Goal: Task Accomplishment & Management: Use online tool/utility

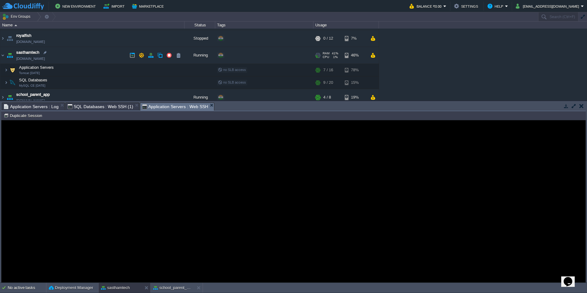
scroll to position [38, 0]
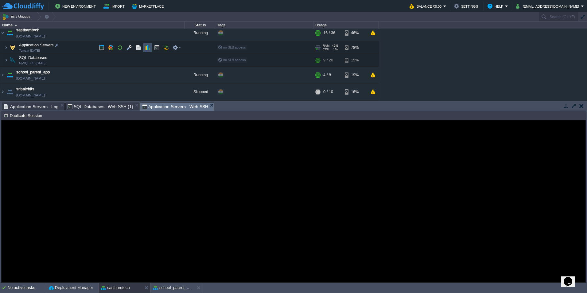
click at [149, 48] on button "button" at bounding box center [148, 48] width 6 height 6
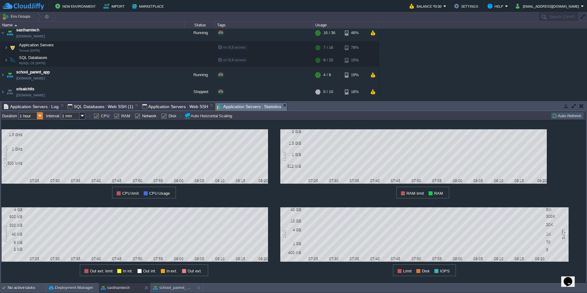
click at [38, 116] on img at bounding box center [40, 115] width 6 height 7
drag, startPoint x: 38, startPoint y: 116, endPoint x: 36, endPoint y: 133, distance: 17.1
click at [36, 133] on div "6 hours" at bounding box center [30, 132] width 23 height 8
type input "6 hours"
type input "1 hour"
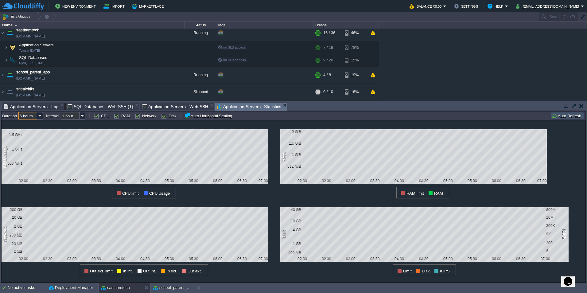
click at [24, 106] on span "Application Servers : Log" at bounding box center [31, 106] width 55 height 7
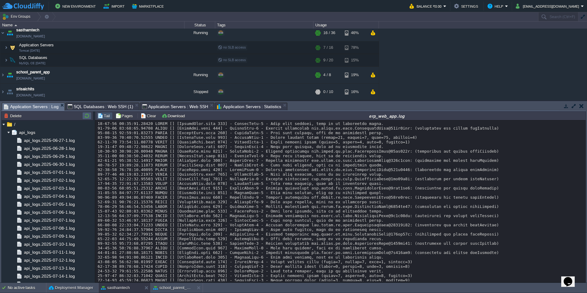
click at [87, 114] on button "button" at bounding box center [86, 116] width 7 height 6
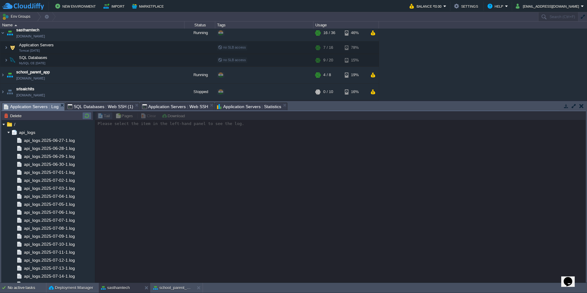
scroll to position [0, 0]
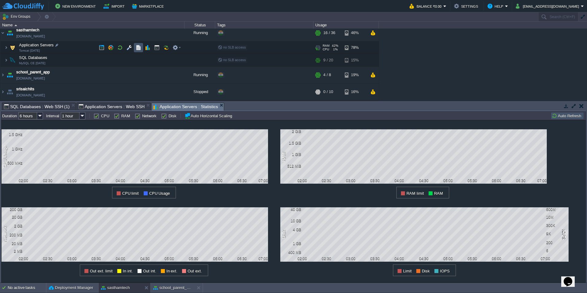
click at [137, 47] on button "button" at bounding box center [139, 48] width 6 height 6
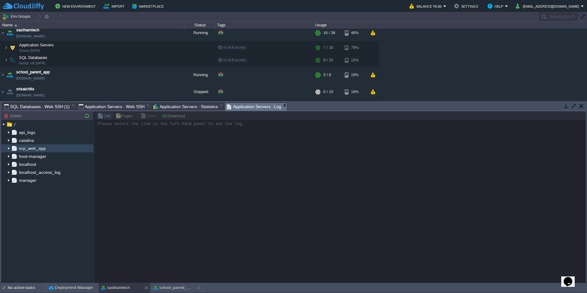
click at [8, 148] on img at bounding box center [8, 148] width 5 height 8
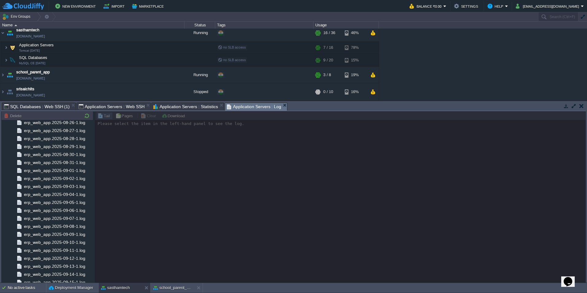
scroll to position [677, 0]
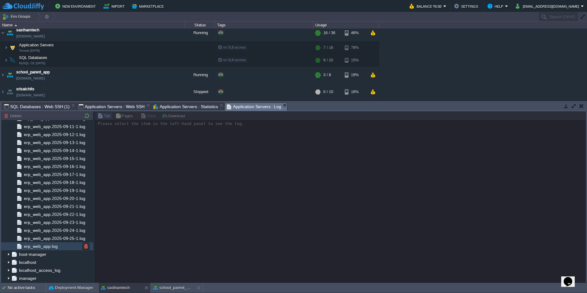
click at [57, 249] on span "erp_web_app.log" at bounding box center [41, 247] width 36 height 6
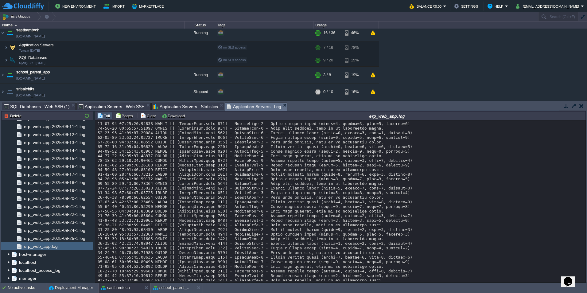
scroll to position [0, 0]
click at [178, 111] on div "Tasks Activity Log Archive Git / SVN Application Servers : Log SQL Databases : …" at bounding box center [293, 106] width 585 height 9
click at [177, 114] on button "Download" at bounding box center [174, 116] width 25 height 6
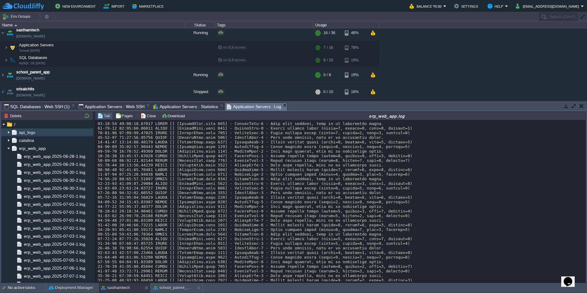
click at [8, 132] on img at bounding box center [8, 132] width 5 height 8
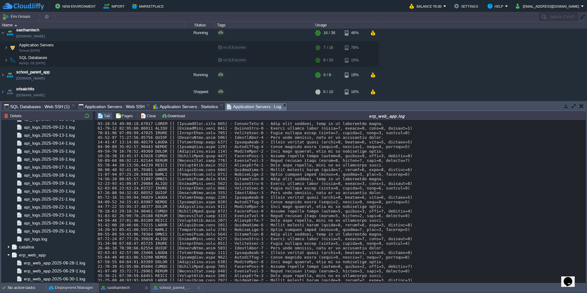
scroll to position [706, 0]
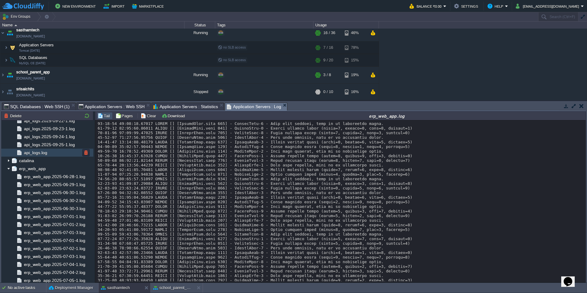
click at [41, 154] on span "api_logs.log" at bounding box center [35, 153] width 25 height 6
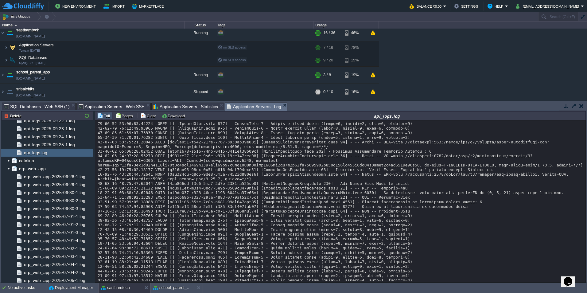
scroll to position [5630, 0]
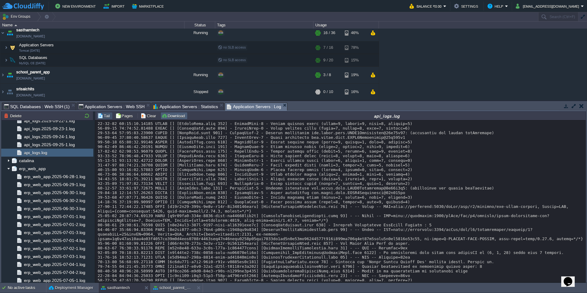
click at [173, 115] on button "Download" at bounding box center [174, 116] width 25 height 6
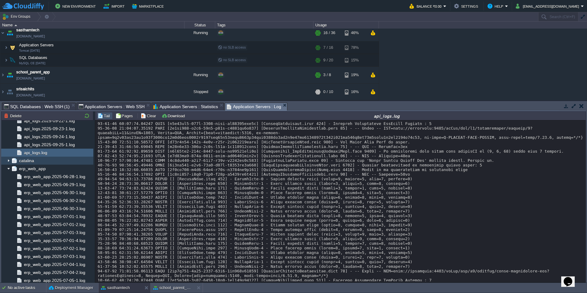
click at [9, 161] on img at bounding box center [8, 161] width 5 height 8
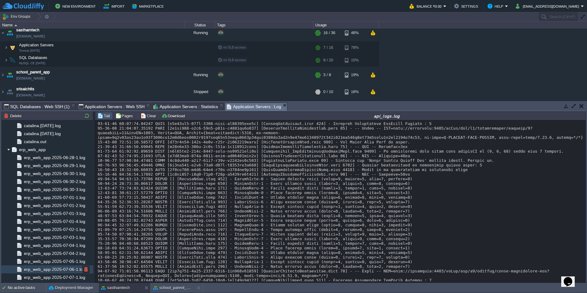
scroll to position [2119, 0]
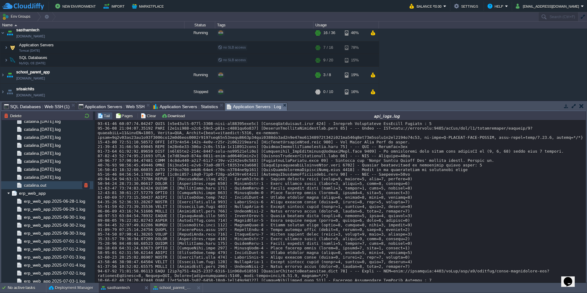
click at [38, 186] on span "catalina.out" at bounding box center [35, 185] width 25 height 6
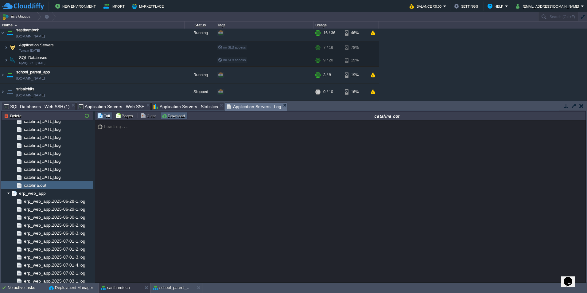
scroll to position [4464, 0]
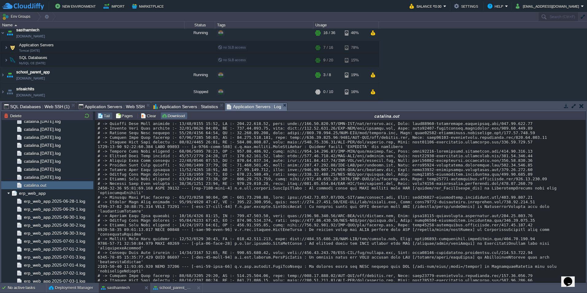
click at [174, 112] on td "Download" at bounding box center [174, 115] width 27 height 7
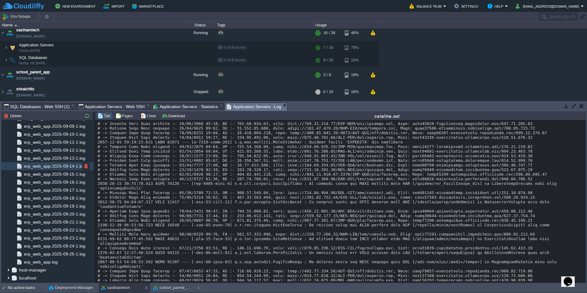
scroll to position [2841, 0]
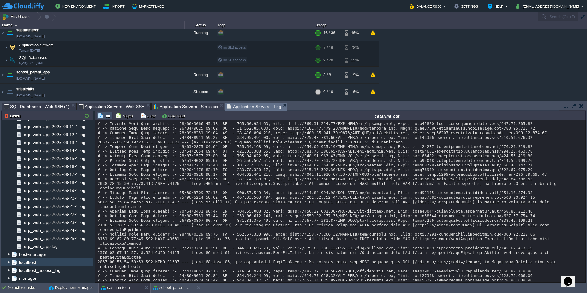
click at [8, 262] on img at bounding box center [8, 262] width 5 height 8
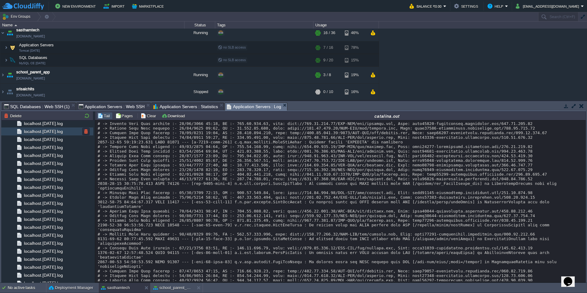
scroll to position [4055, 0]
click at [35, 264] on span "localhost.[DATE].log" at bounding box center [43, 263] width 41 height 6
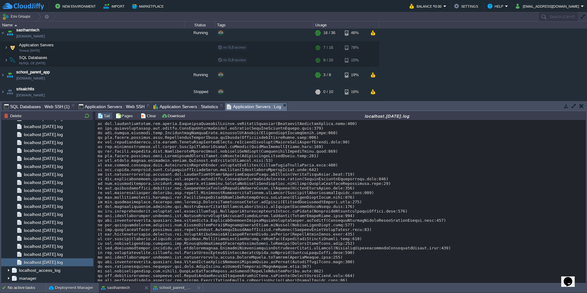
scroll to position [0, 0]
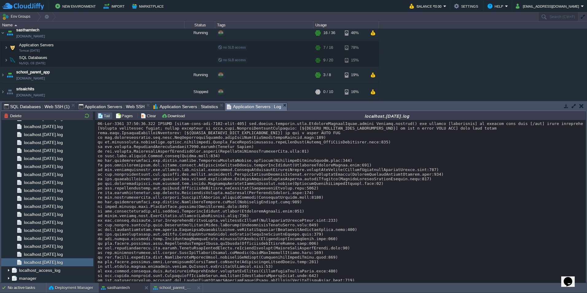
copy div "SINGAL_HOMEWORK_PUSH_NOTIFICTION_URL"
click at [114, 41] on td "sasthamtech [DOMAIN_NAME]" at bounding box center [92, 33] width 184 height 17
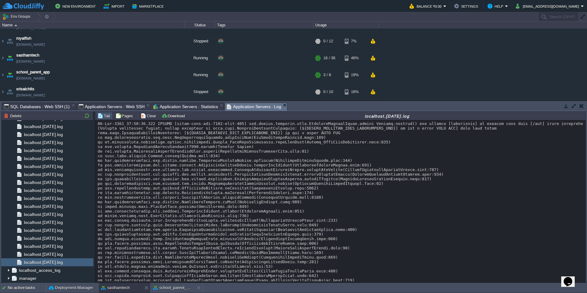
scroll to position [13, 0]
click at [3, 57] on img at bounding box center [2, 58] width 5 height 17
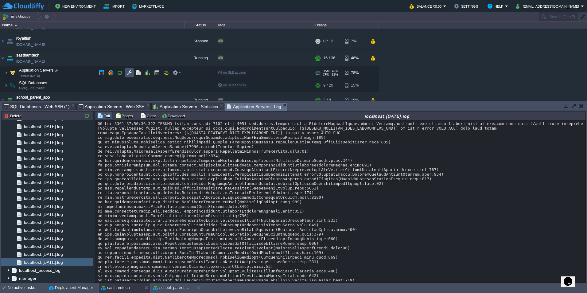
click at [131, 73] on button "button" at bounding box center [130, 73] width 6 height 6
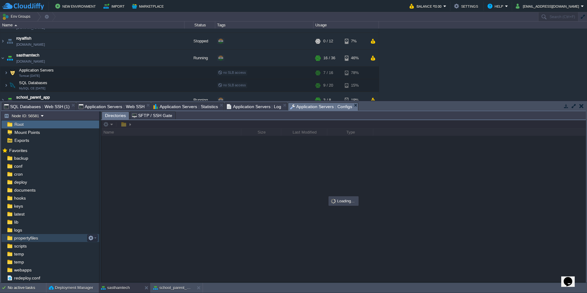
click at [55, 236] on div "propertyfiles" at bounding box center [51, 238] width 98 height 8
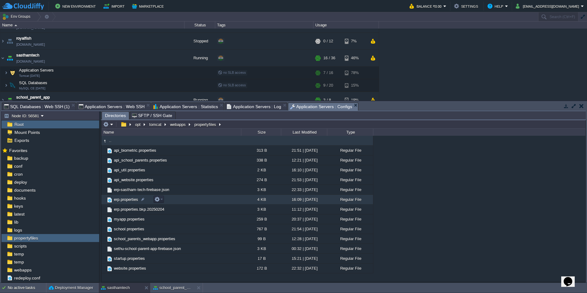
click at [218, 201] on td "erp.properties" at bounding box center [171, 200] width 140 height 10
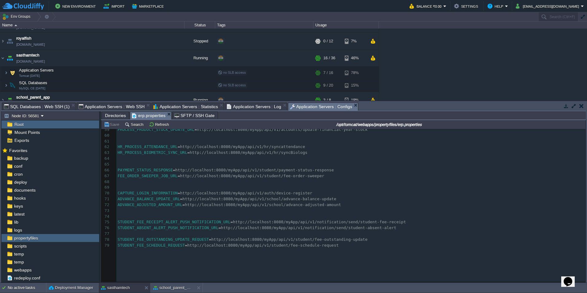
scroll to position [341, 0]
click at [341, 245] on pre "STUDENT_FEE_SCHEDULE_REQUEST = http : //localhost : 8080/myApp/api/v1/student/f…" at bounding box center [350, 245] width 469 height 6
paste textarea "="
type textarea "="
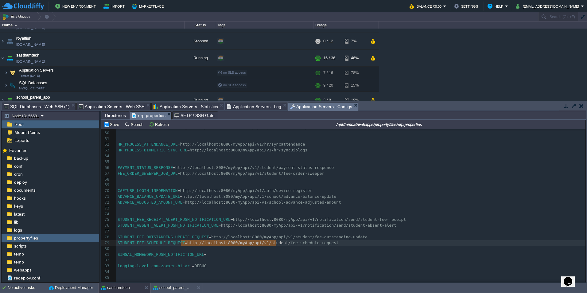
type textarea "[URL]"
drag, startPoint x: 181, startPoint y: 242, endPoint x: 278, endPoint y: 242, distance: 97.7
click at [221, 256] on pre "SINGAL_HOMEWORK_PUSH_NOTIFICTION_URL =" at bounding box center [350, 255] width 469 height 6
type textarea "api/v1/"
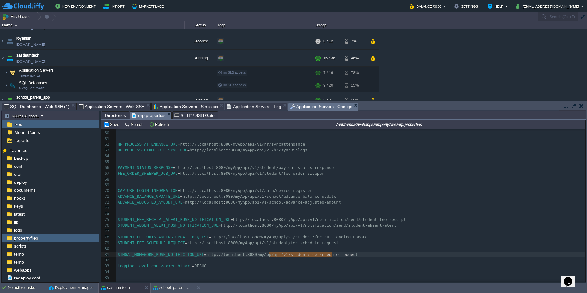
type textarea "v1/student/fee-schedule-request"
drag, startPoint x: 269, startPoint y: 254, endPoint x: 336, endPoint y: 254, distance: 67.3
click at [346, 256] on pre "SINGAL_HOMEWORK_PUSH_NOTIFICTION_URL = http : //localhost : 8080/myApp/api/v1/n…" at bounding box center [350, 255] width 469 height 6
click at [218, 262] on pre "​" at bounding box center [350, 260] width 469 height 6
click at [221, 270] on pre "​" at bounding box center [350, 272] width 469 height 6
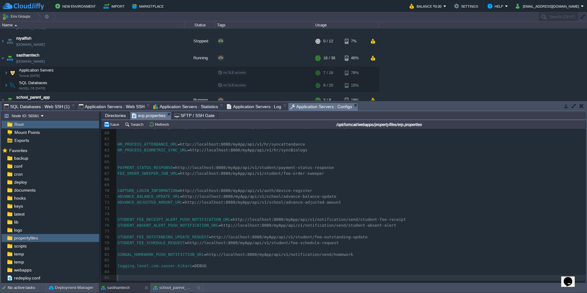
click at [225, 276] on pre "​" at bounding box center [350, 278] width 469 height 6
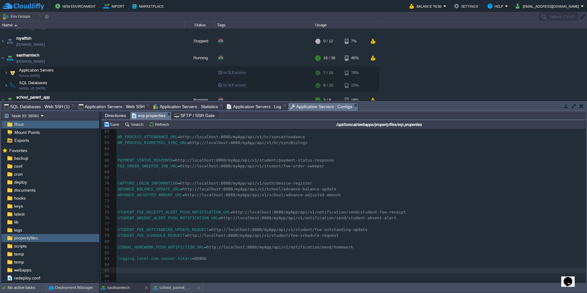
scroll to position [353, 0]
click at [238, 105] on span "Application Servers : Log" at bounding box center [254, 106] width 55 height 7
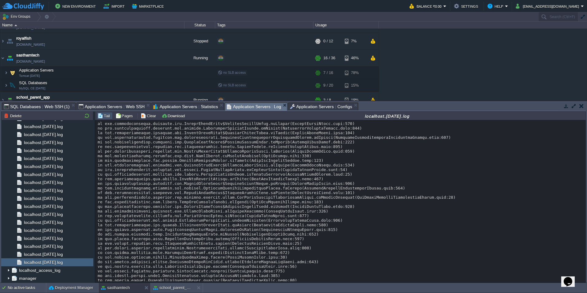
scroll to position [659, 0]
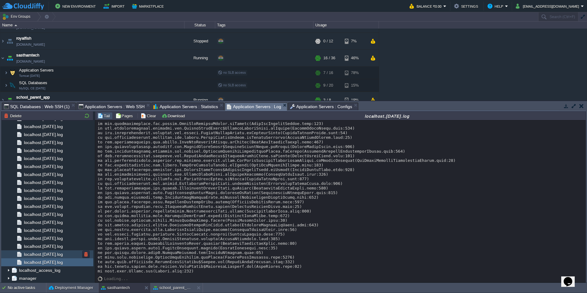
click at [57, 256] on span "localhost.[DATE].log" at bounding box center [43, 255] width 41 height 6
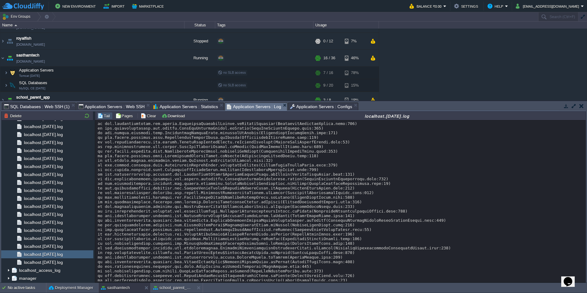
scroll to position [0, 0]
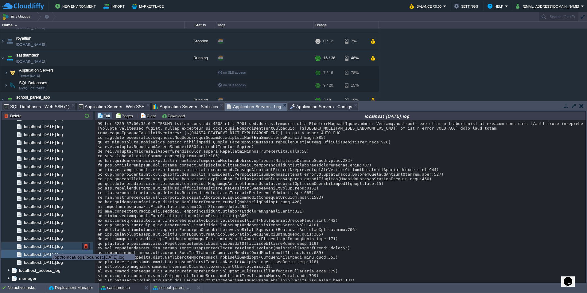
click at [47, 248] on span "localhost.[DATE].log" at bounding box center [43, 247] width 41 height 6
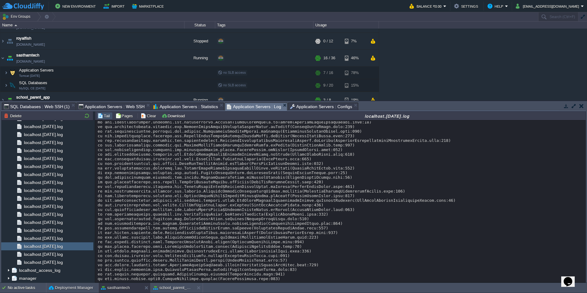
scroll to position [1167, 0]
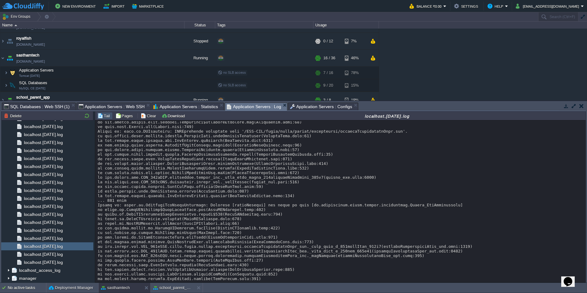
click at [176, 206] on div at bounding box center [341, 200] width 486 height 2492
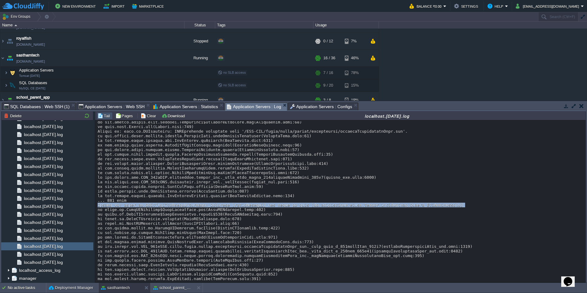
click at [176, 206] on div at bounding box center [341, 200] width 486 height 2492
copy div "Caused by: javax.el.PropertyNotFoundException: Property [classSection] not foun…"
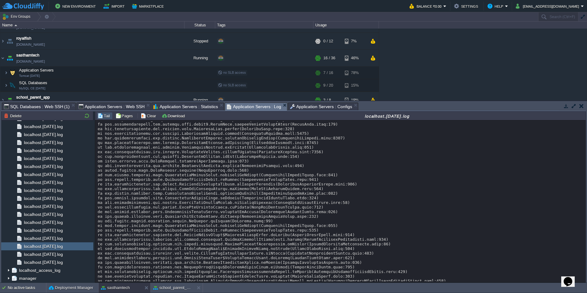
scroll to position [1843, 0]
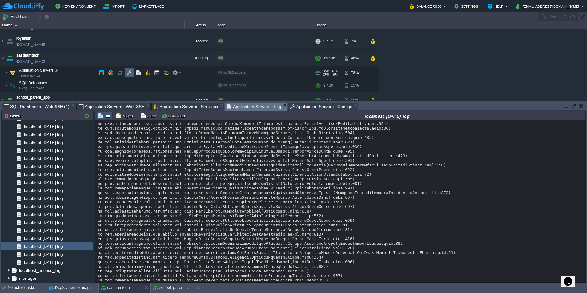
click at [128, 72] on button "button" at bounding box center [130, 73] width 6 height 6
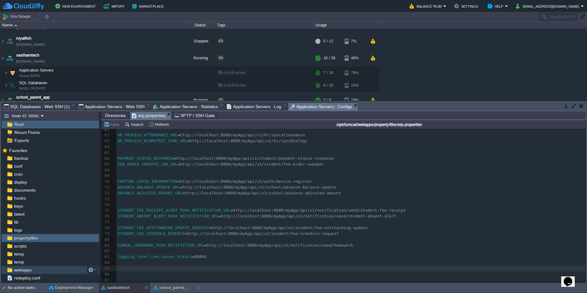
click at [66, 271] on div "webapps" at bounding box center [51, 270] width 98 height 8
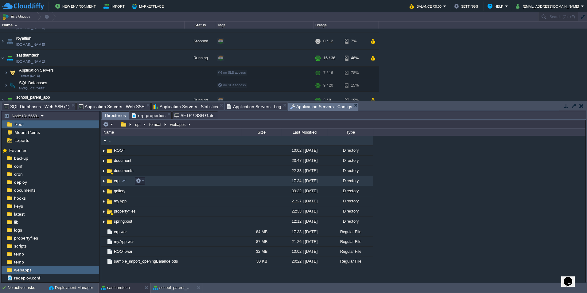
click at [186, 179] on td "erp" at bounding box center [171, 181] width 140 height 10
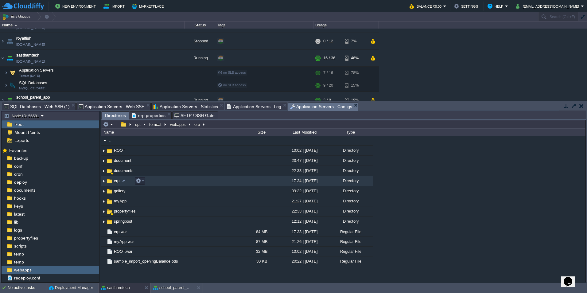
click at [186, 179] on td "erp" at bounding box center [171, 181] width 140 height 10
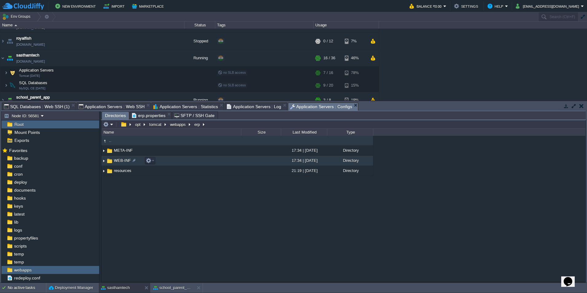
click at [234, 162] on td "WEB-INF" at bounding box center [171, 161] width 140 height 10
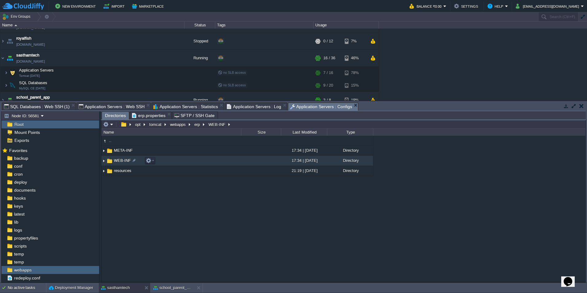
click at [234, 162] on td "WEB-INF" at bounding box center [171, 161] width 140 height 10
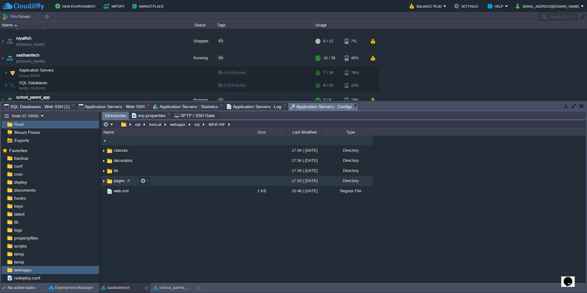
click at [192, 178] on td "pages" at bounding box center [171, 181] width 140 height 10
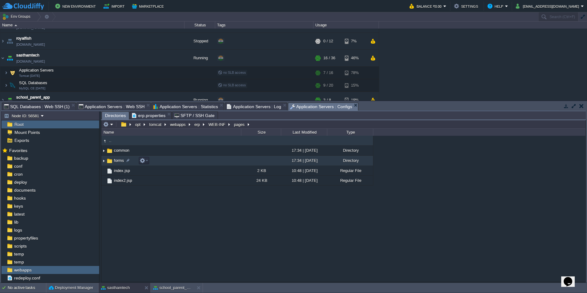
click at [191, 159] on td "forms" at bounding box center [171, 161] width 140 height 10
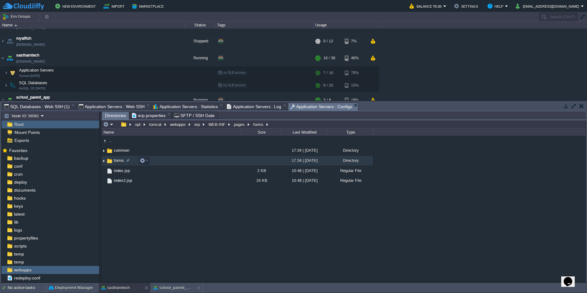
click at [191, 159] on td "forms" at bounding box center [171, 161] width 140 height 10
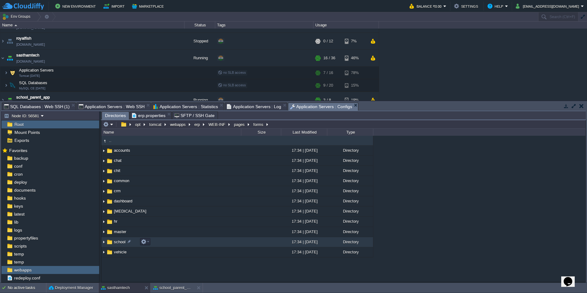
click at [201, 245] on td "school" at bounding box center [171, 242] width 140 height 10
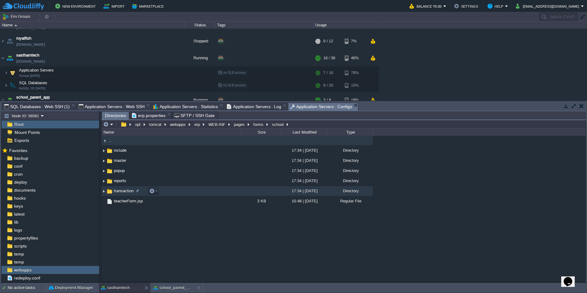
click at [194, 190] on td "transaction" at bounding box center [171, 191] width 140 height 10
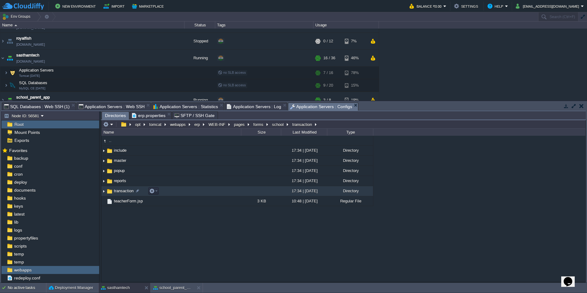
click at [194, 190] on td "transaction" at bounding box center [171, 191] width 140 height 10
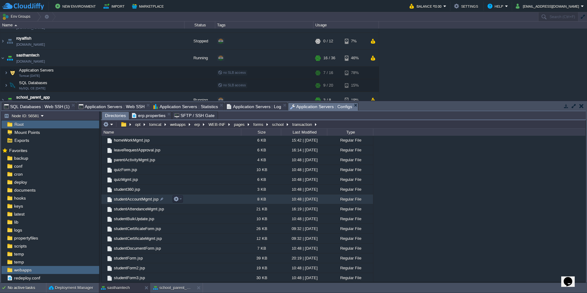
scroll to position [184, 0]
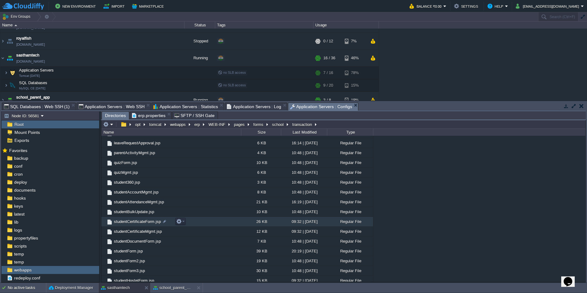
click at [210, 221] on td "studentCertificateForm.jsp" at bounding box center [171, 222] width 140 height 10
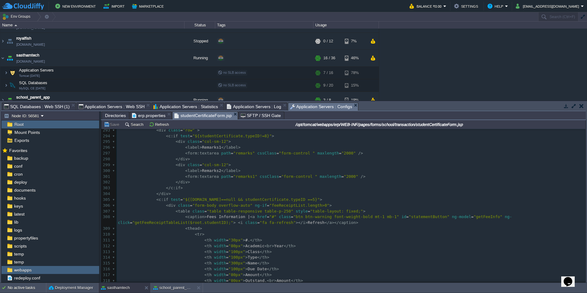
scroll to position [0, 0]
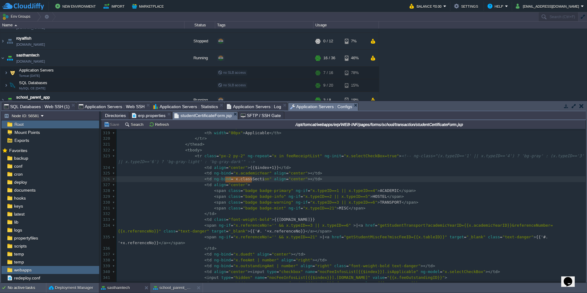
type textarea "x.classSection"
drag, startPoint x: 225, startPoint y: 180, endPoint x: 256, endPoint y: 180, distance: 30.1
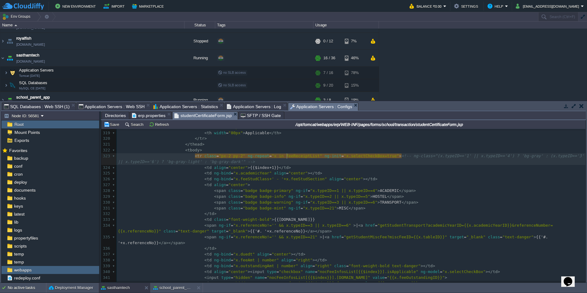
type textarea "feeReceiptList"
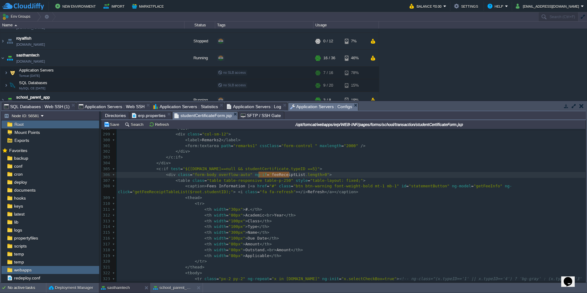
drag, startPoint x: 259, startPoint y: 176, endPoint x: 288, endPoint y: 174, distance: 29.8
paste textarea "data"
type textarea "data"
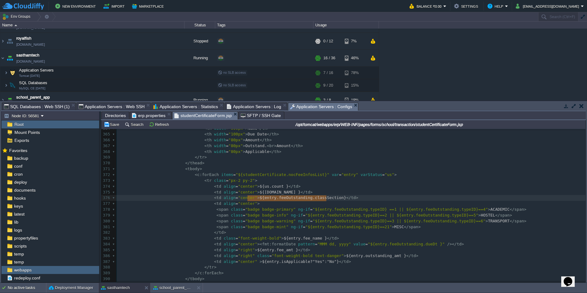
type textarea "${entry.feeOutstanding.classSection }"
drag, startPoint x: 247, startPoint y: 198, endPoint x: 328, endPoint y: 198, distance: 80.8
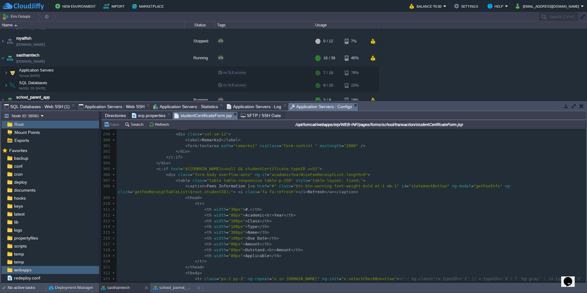
scroll to position [1843, 0]
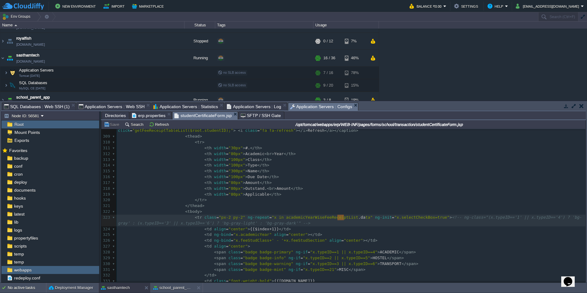
type textarea ".dat"
drag, startPoint x: 338, startPoint y: 220, endPoint x: 345, endPoint y: 219, distance: 6.8
type textarea "data"
click at [377, 202] on pre "</ tr >" at bounding box center [351, 200] width 469 height 6
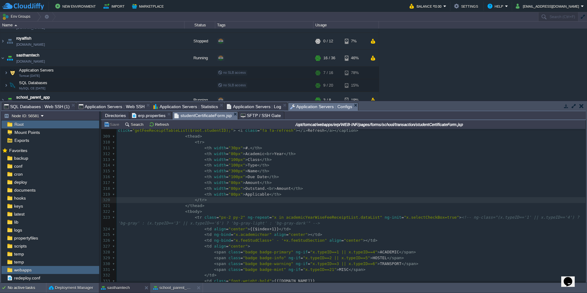
type textarea "data"
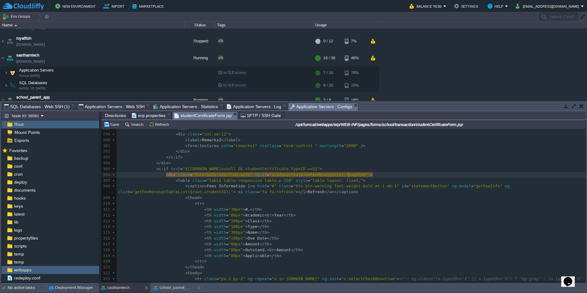
scroll to position [2, 2]
paste textarea
type textarea "yearData"
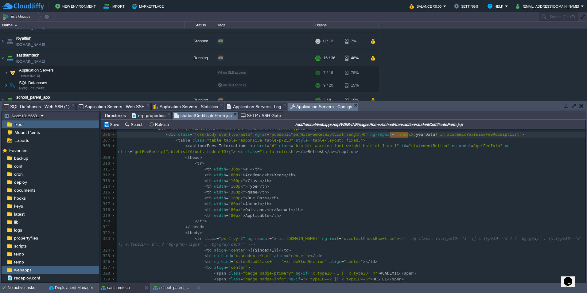
scroll to position [1873, 0]
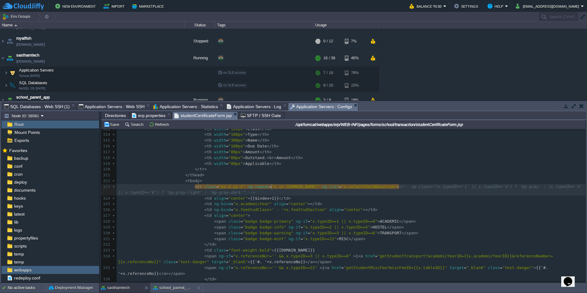
paste textarea "."
type textarea "."
type textarea "academicYearWiseFeeReceiptList"
type textarea "[]"
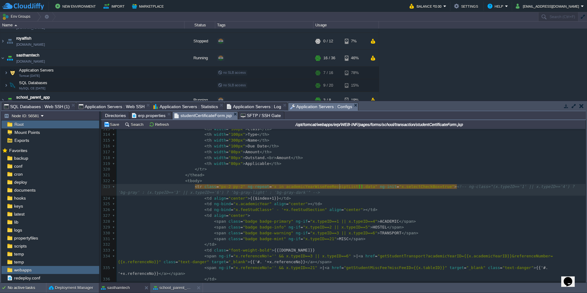
scroll to position [2, 2]
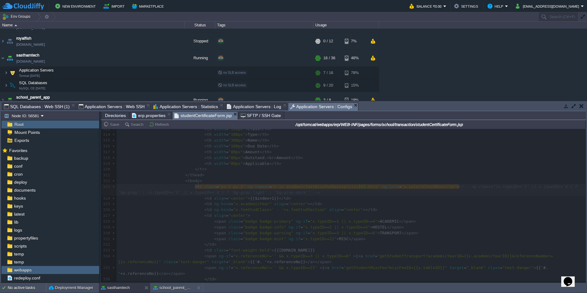
type textarea "0"
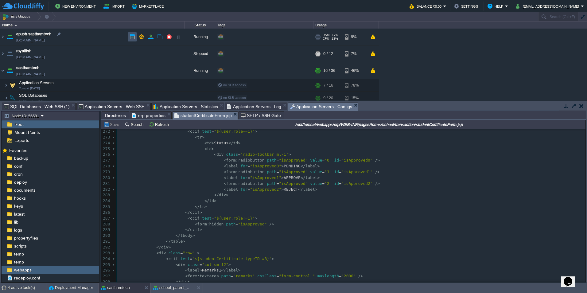
click at [133, 38] on button "button" at bounding box center [133, 37] width 6 height 6
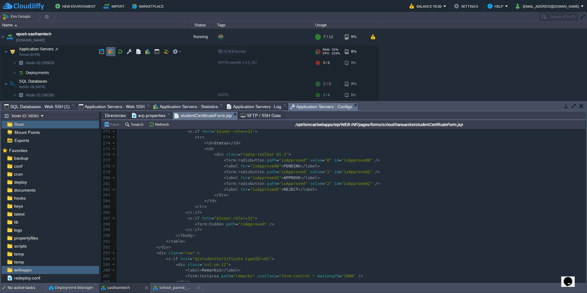
click at [114, 51] on td at bounding box center [110, 51] width 9 height 9
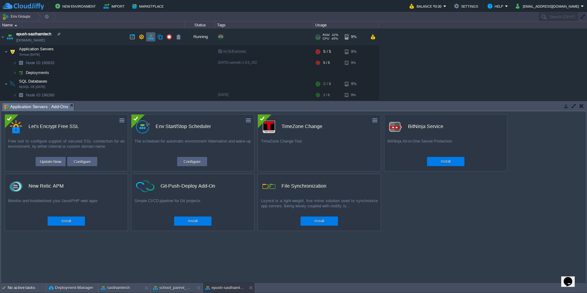
click at [147, 40] on td at bounding box center [150, 36] width 9 height 9
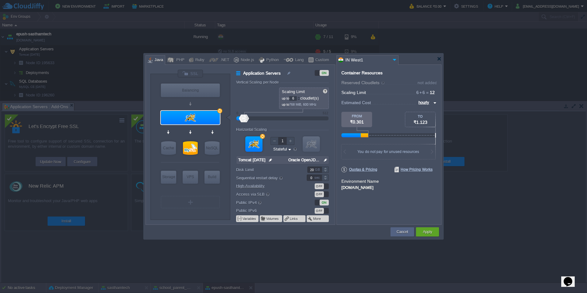
click at [300, 97] on div at bounding box center [298, 97] width 3 height 2
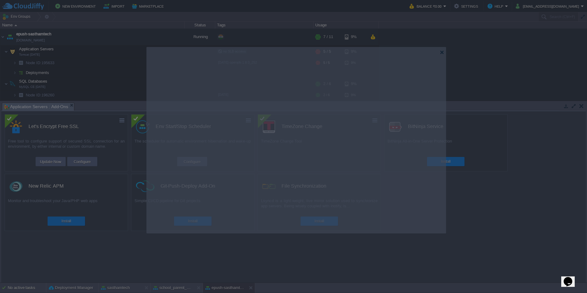
drag, startPoint x: 416, startPoint y: 58, endPoint x: 419, endPoint y: 52, distance: 7.0
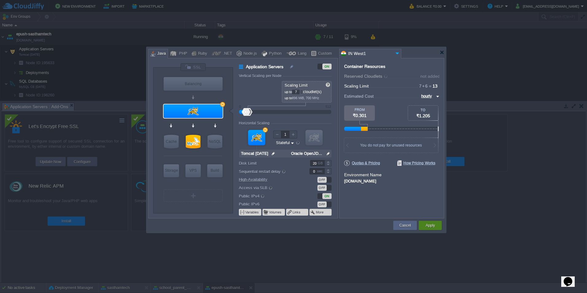
click at [433, 225] on button "Apply" at bounding box center [430, 225] width 9 height 6
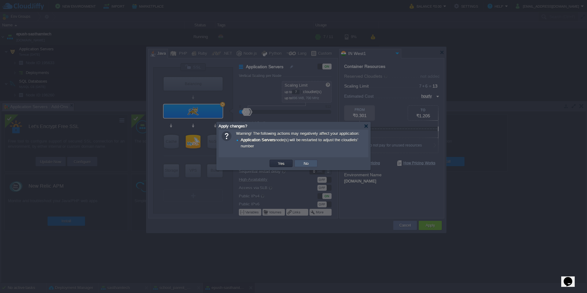
click at [304, 163] on button "No" at bounding box center [306, 164] width 9 height 6
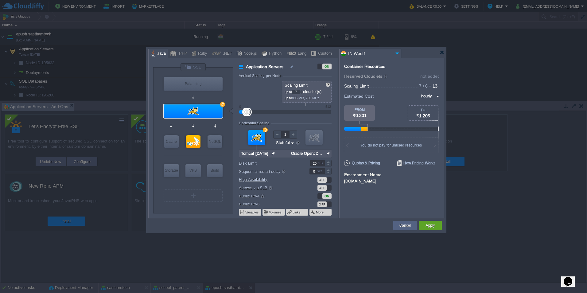
type input "8"
click at [303, 91] on div at bounding box center [301, 91] width 3 height 2
click at [429, 228] on button "Apply" at bounding box center [430, 225] width 9 height 6
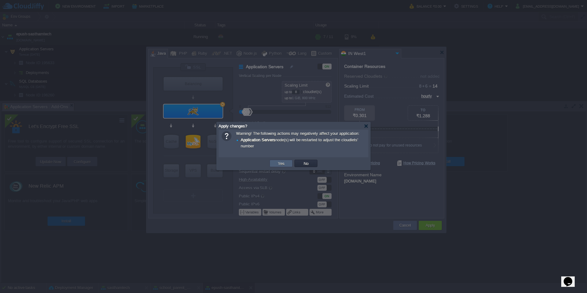
click at [273, 164] on td "Yes" at bounding box center [281, 163] width 23 height 7
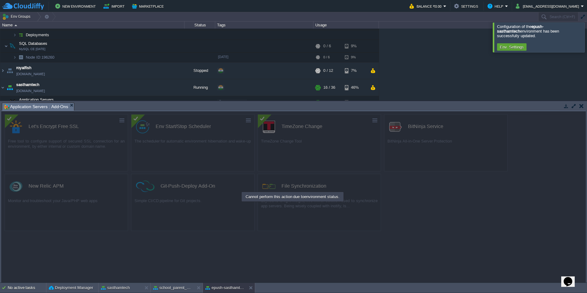
scroll to position [92, 0]
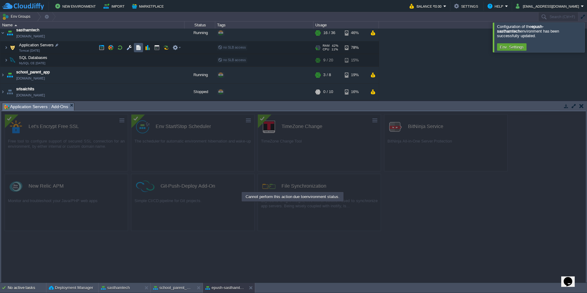
click at [137, 46] on button "button" at bounding box center [139, 48] width 6 height 6
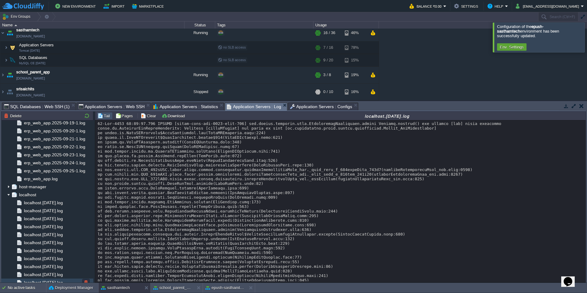
scroll to position [2887, 0]
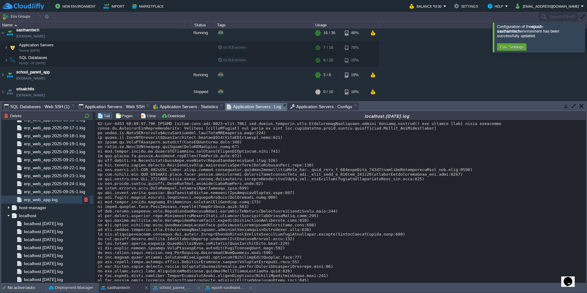
click at [40, 200] on span "erp_web_app.log" at bounding box center [41, 200] width 36 height 6
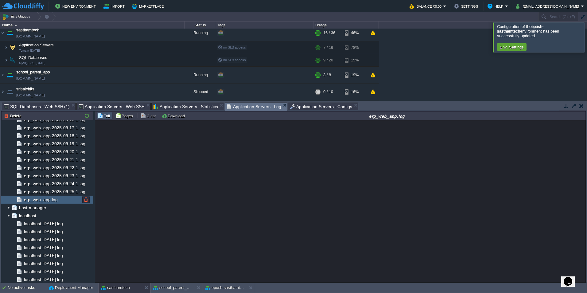
scroll to position [0, 0]
click at [351, 206] on div "Loading..." at bounding box center [340, 201] width 491 height 162
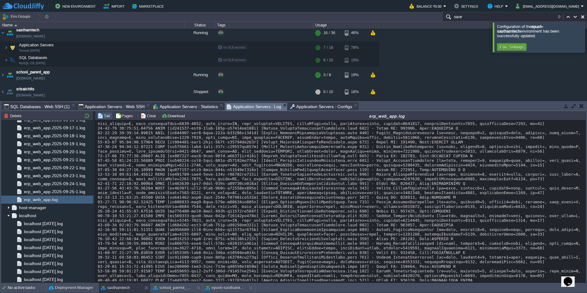
type input "save"
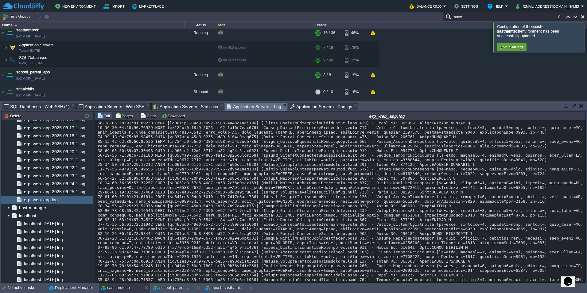
scroll to position [5612, 0]
click at [304, 107] on span "Application Servers : Configs" at bounding box center [321, 106] width 62 height 7
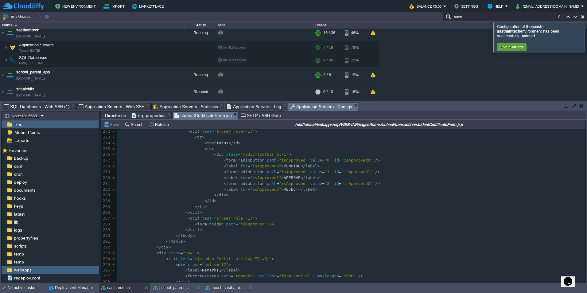
click at [115, 116] on span "Directories" at bounding box center [115, 115] width 21 height 7
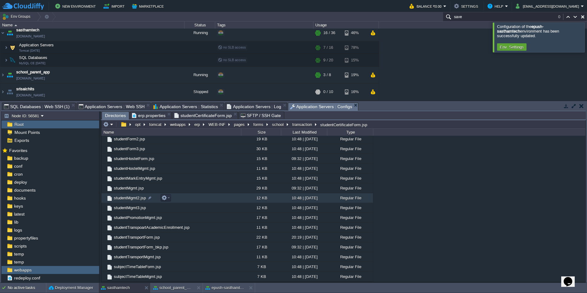
scroll to position [122, 0]
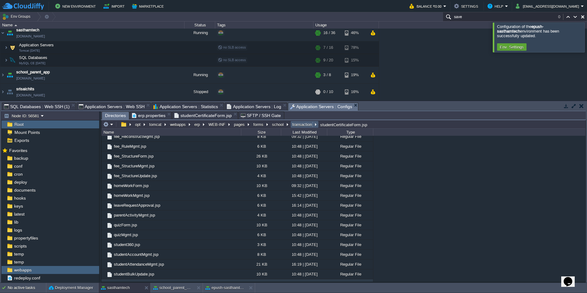
click at [299, 125] on button "transaction" at bounding box center [302, 125] width 22 height 6
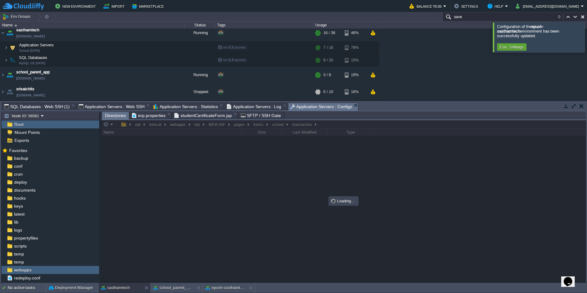
scroll to position [0, 0]
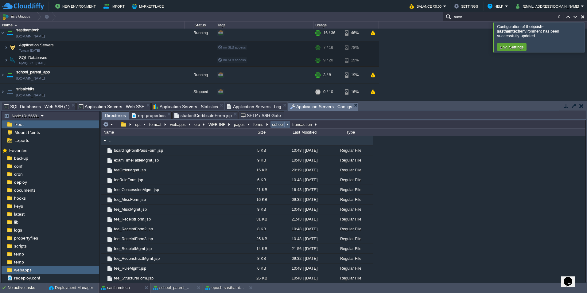
click at [277, 126] on button "school" at bounding box center [278, 125] width 14 height 6
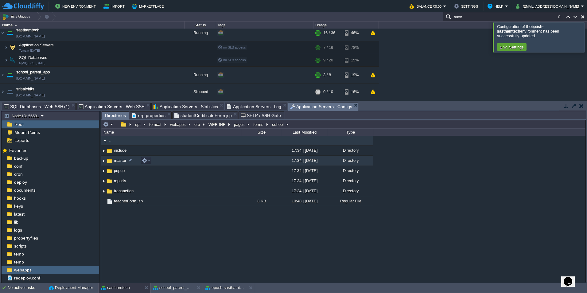
click at [185, 159] on td "master" at bounding box center [171, 161] width 140 height 10
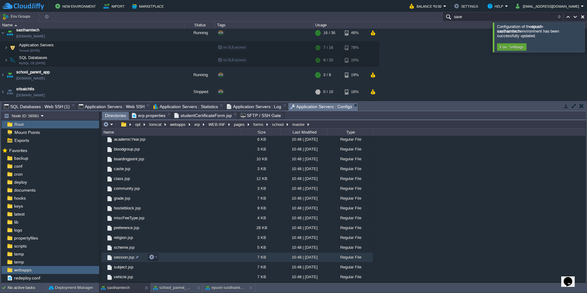
scroll to position [11, 0]
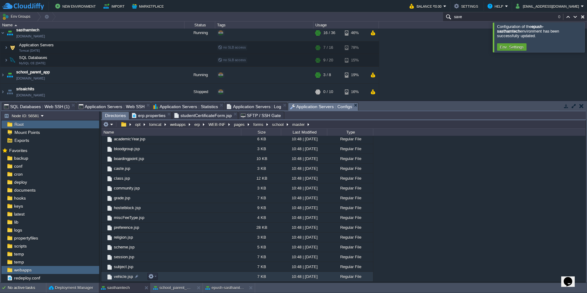
click at [200, 276] on td "vehicle.jsp" at bounding box center [171, 277] width 140 height 10
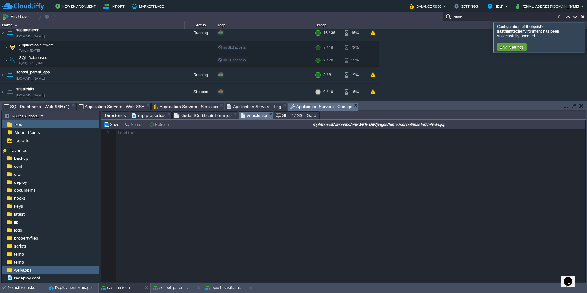
click at [371, 192] on div at bounding box center [343, 205] width 484 height 153
click at [372, 192] on div at bounding box center [343, 205] width 484 height 153
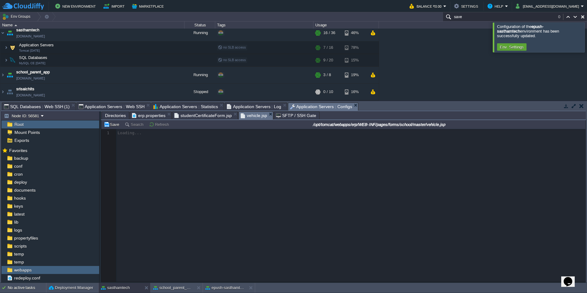
click at [372, 192] on div at bounding box center [343, 205] width 484 height 153
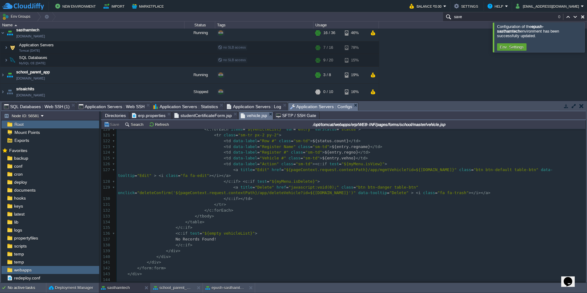
scroll to position [491, 0]
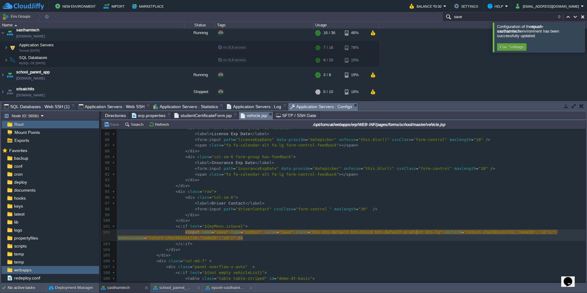
type textarea "onclick="return checkExist(22,'nameID','id');" onmousedown="return checkExist(3…"
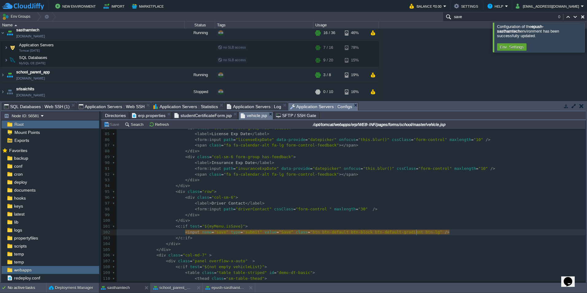
click at [382, 210] on pre "< form:input path = "driverContact" cssClass = "form-control " maxlength = "30"…" at bounding box center [351, 209] width 469 height 6
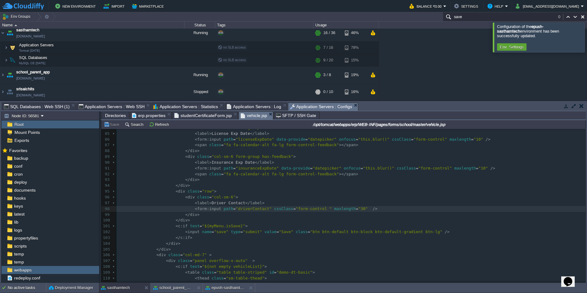
scroll to position [491, 0]
click at [254, 103] on div "Application Servers : Log" at bounding box center [256, 107] width 63 height 8
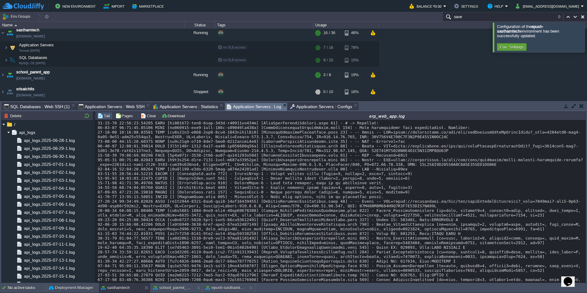
scroll to position [6564, 0]
